Goal: Task Accomplishment & Management: Use online tool/utility

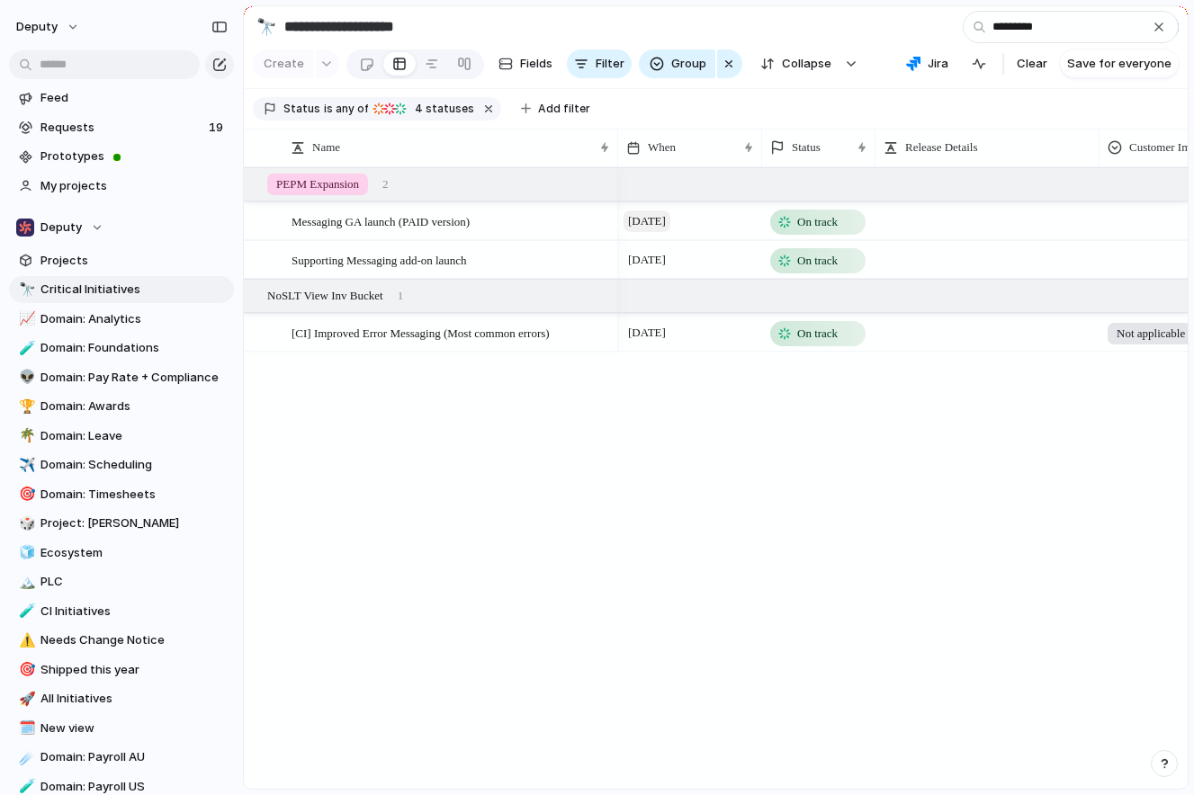
type input "*********"
click at [670, 218] on span "[DATE]" at bounding box center [646, 221] width 47 height 22
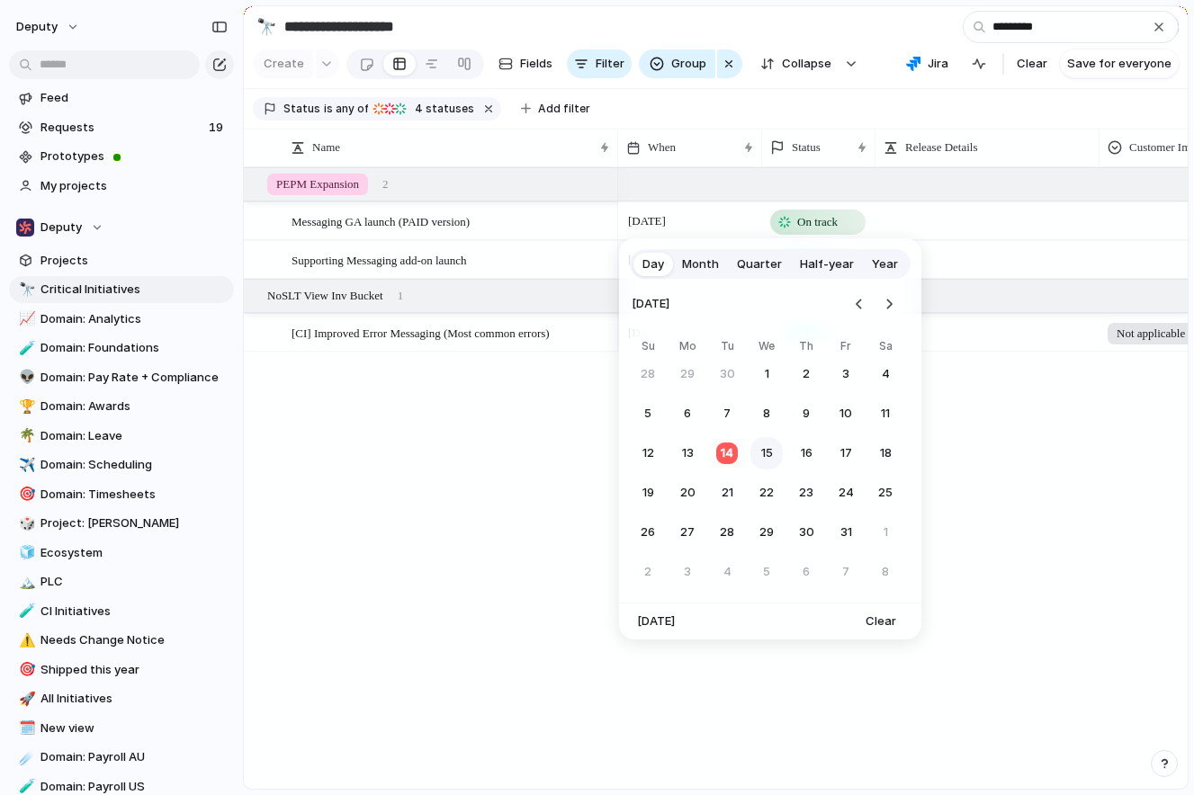
click at [770, 454] on button "15" at bounding box center [766, 453] width 32 height 32
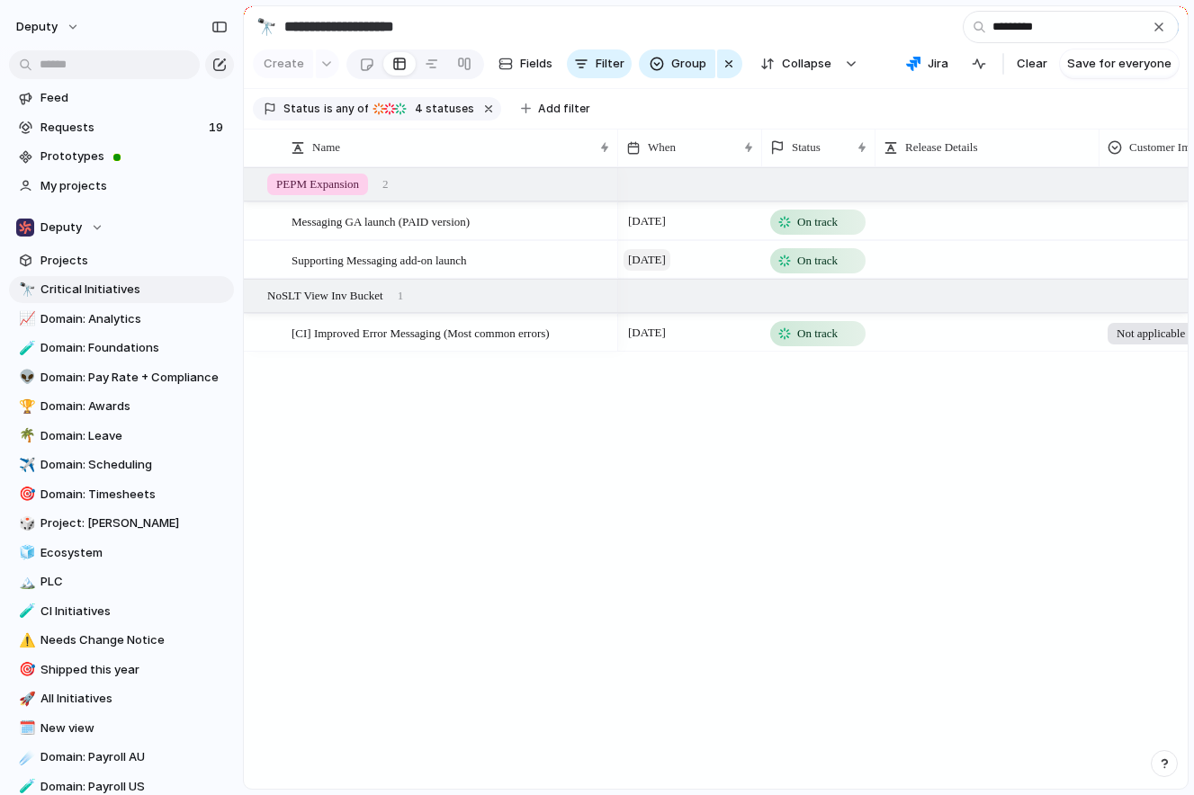
click at [670, 263] on span "[DATE]" at bounding box center [646, 260] width 47 height 22
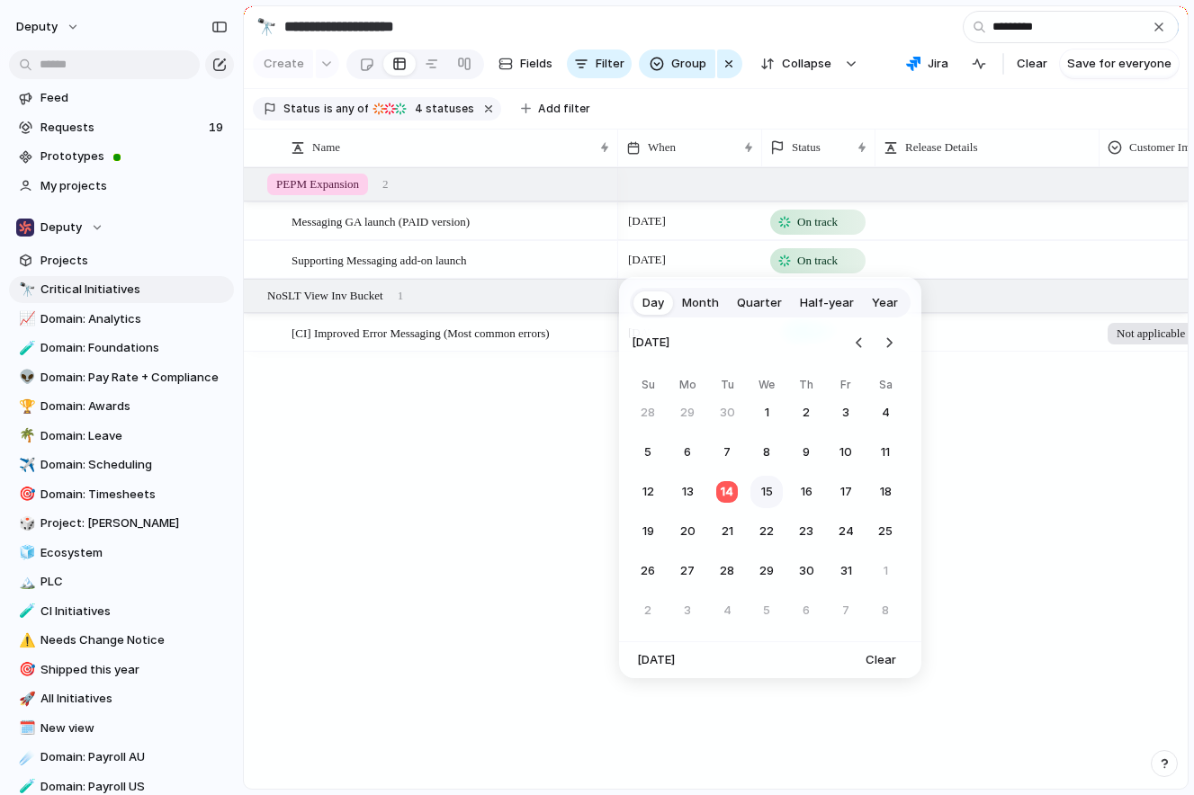
click at [757, 501] on button "15" at bounding box center [766, 492] width 32 height 32
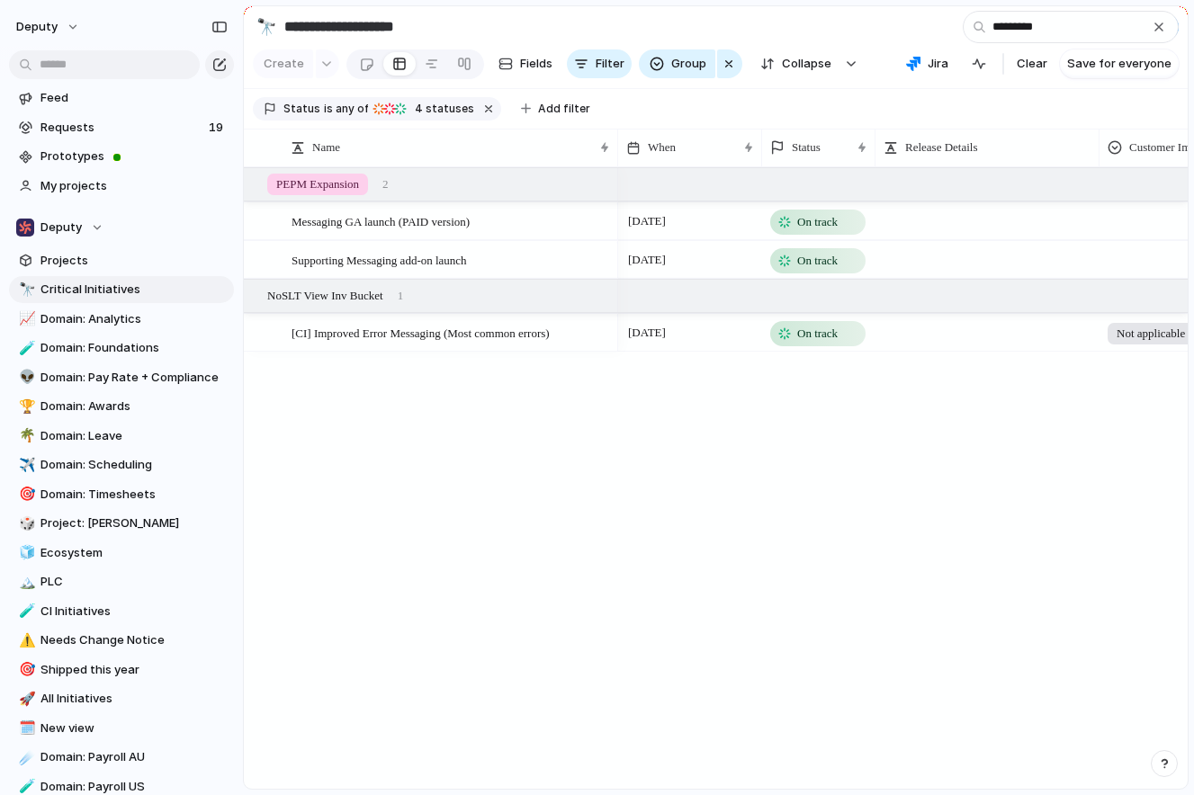
click at [817, 216] on span "On track" at bounding box center [817, 222] width 40 height 18
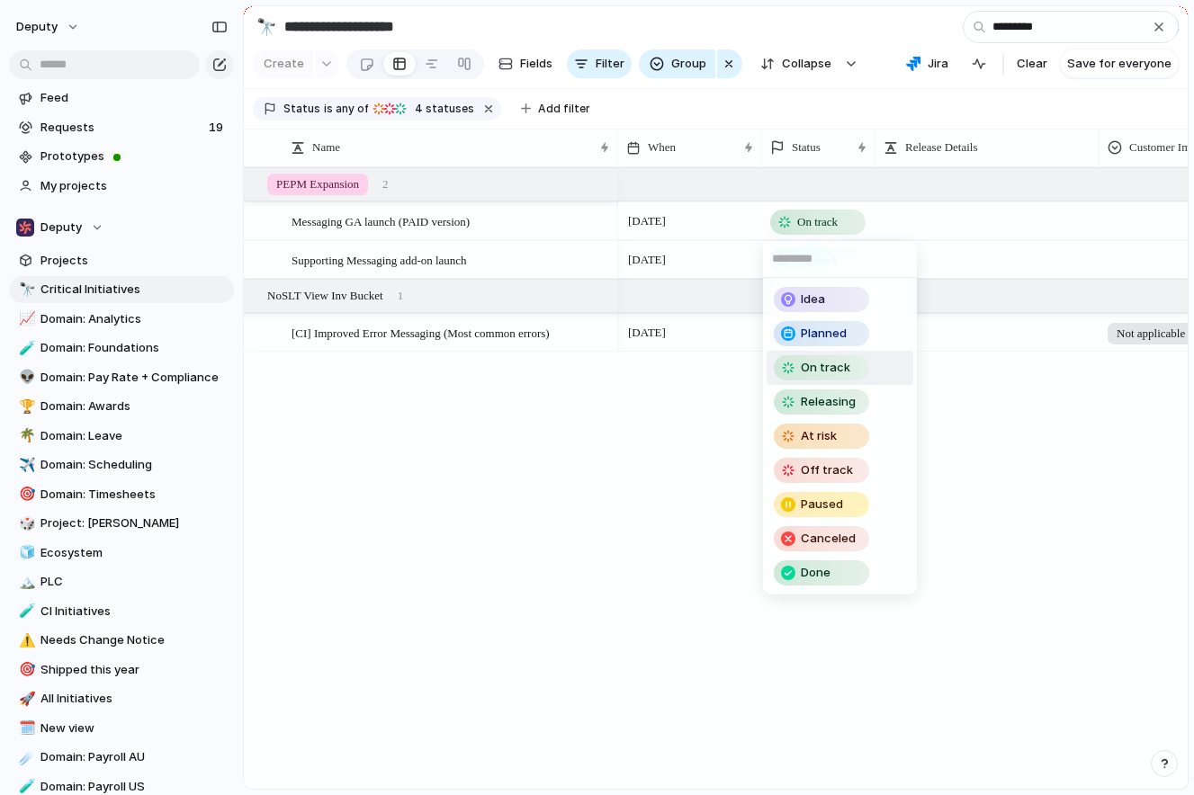
click at [487, 231] on div "Idea Planned On track Releasing At risk Off track Paused Canceled Done" at bounding box center [597, 397] width 1194 height 795
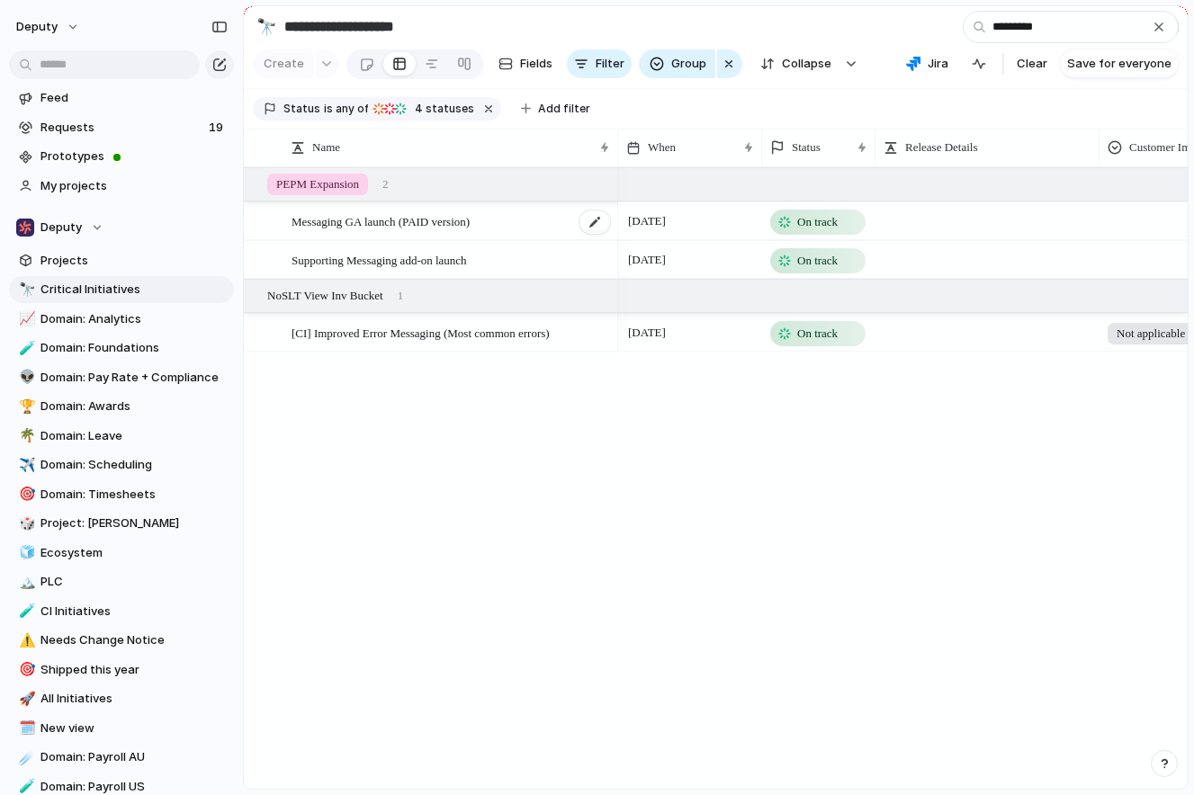
click at [519, 229] on div "Messaging GA launch (PAID version)" at bounding box center [451, 221] width 320 height 37
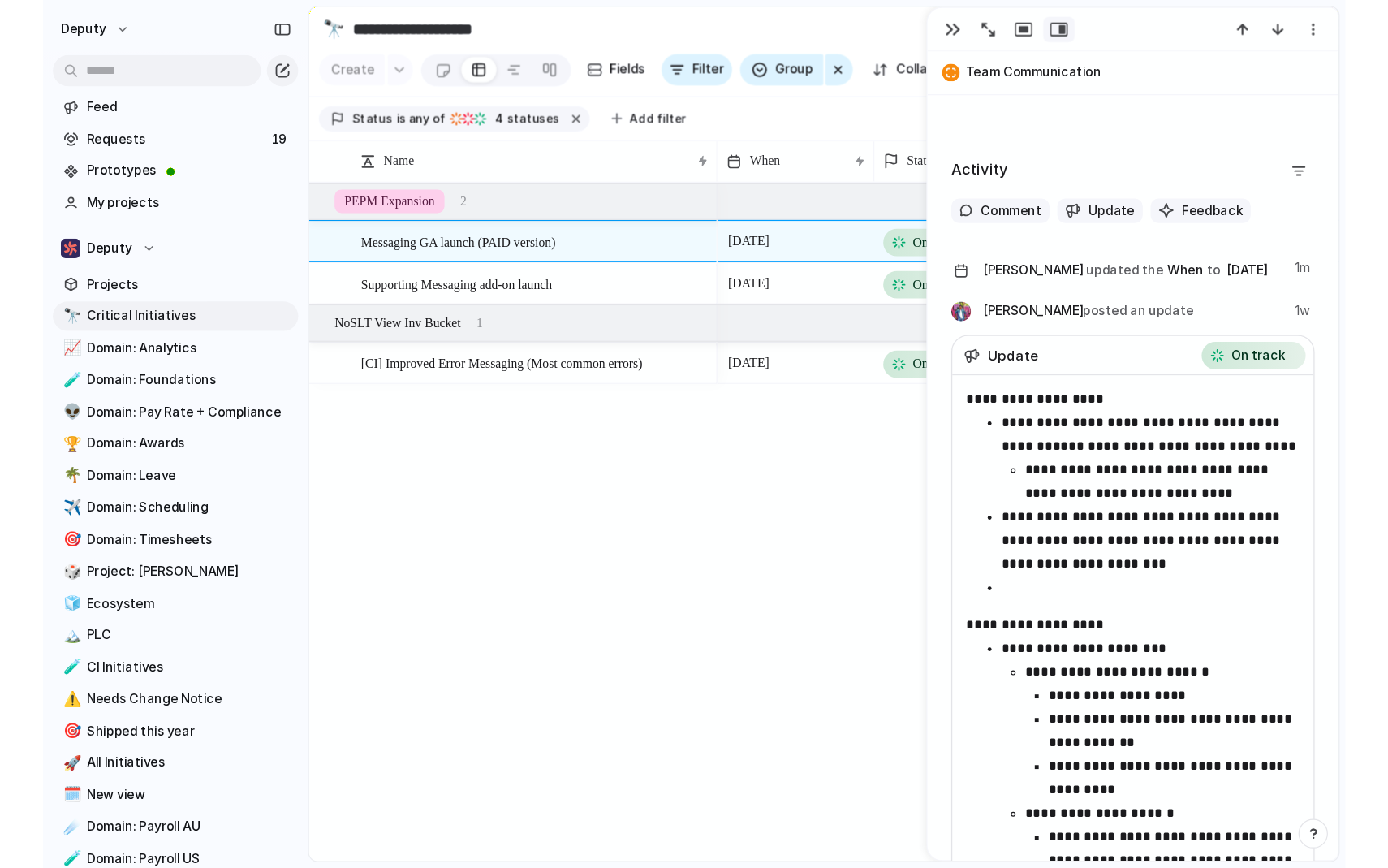
scroll to position [714, 0]
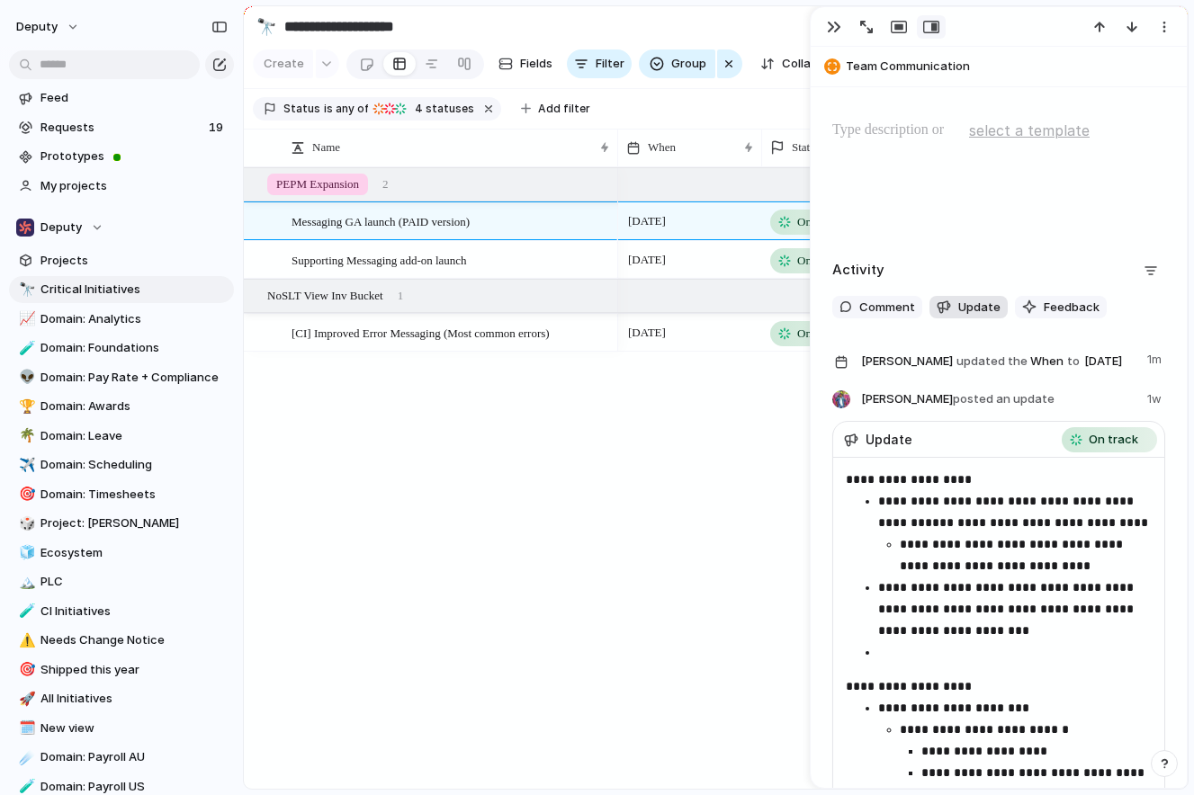
click at [973, 314] on span "Update" at bounding box center [979, 308] width 42 height 18
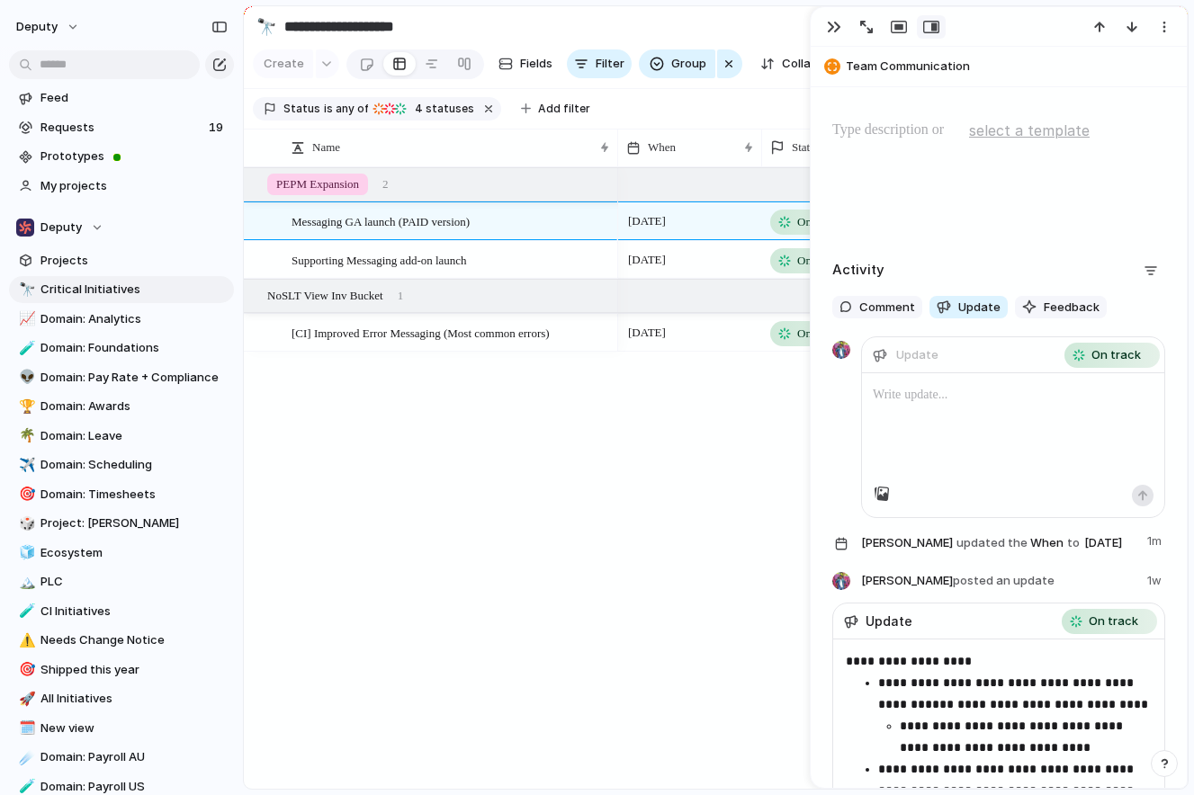
click at [930, 393] on p at bounding box center [1013, 395] width 281 height 22
click at [1157, 498] on div "**********" at bounding box center [1013, 445] width 302 height 144
click at [1134, 496] on button "button" at bounding box center [1143, 496] width 22 height 22
